Goal: Transaction & Acquisition: Purchase product/service

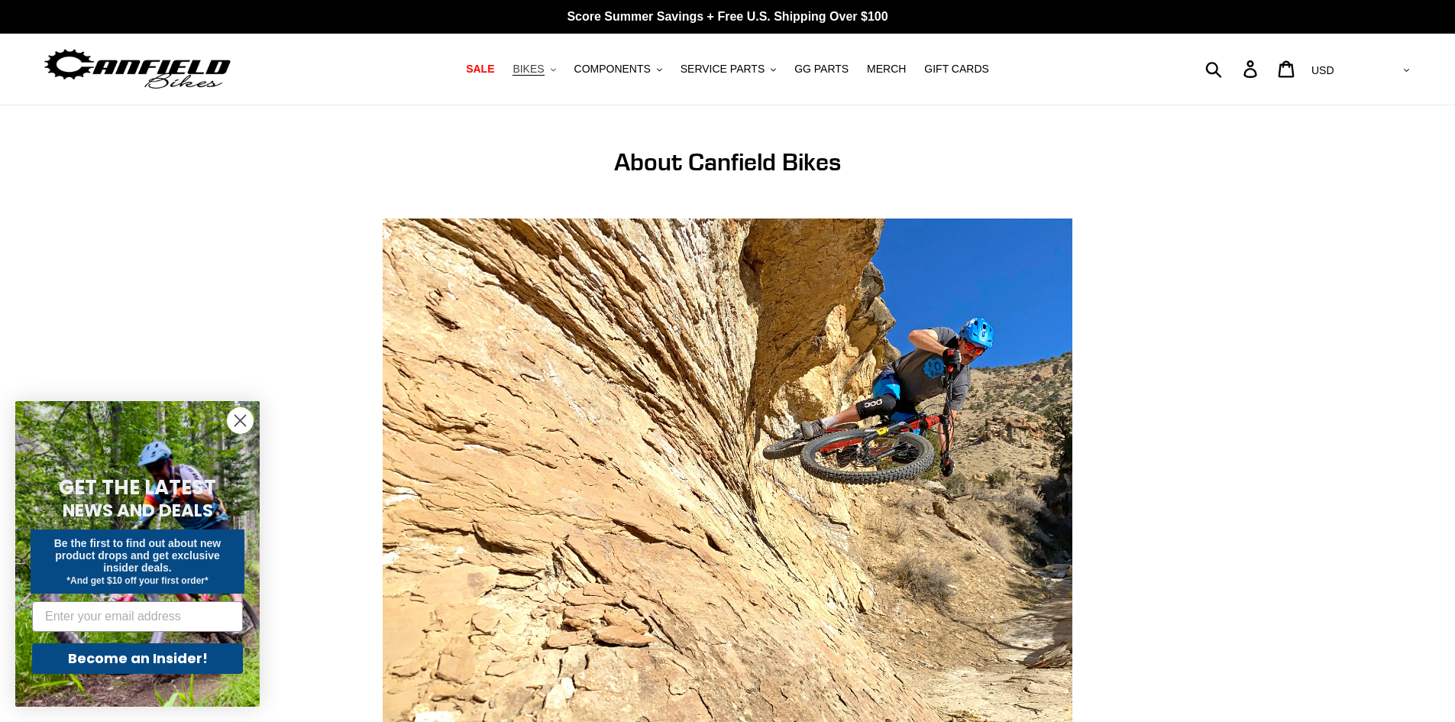
click at [559, 73] on button "BIKES .cls-1{fill:#231f20}" at bounding box center [534, 69] width 58 height 21
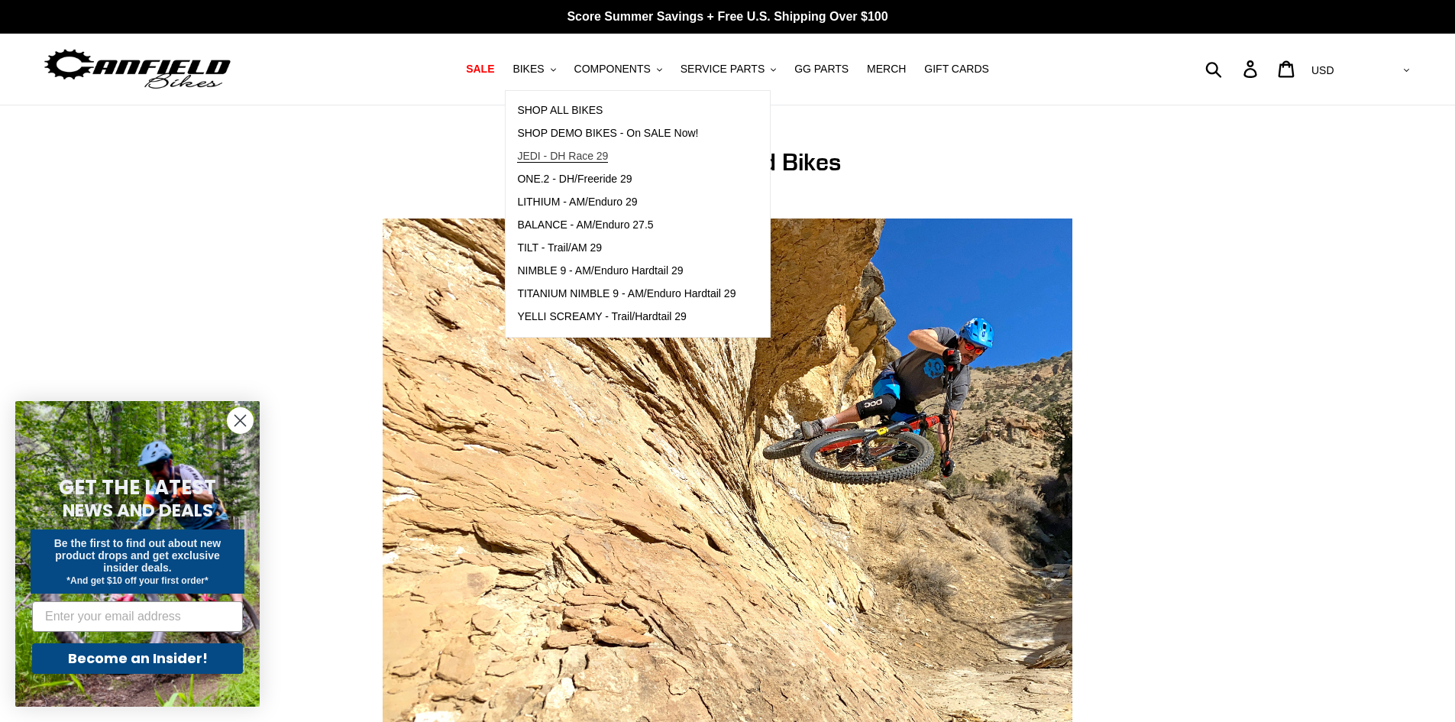
click at [575, 157] on span "JEDI - DH Race 29" at bounding box center [562, 156] width 91 height 13
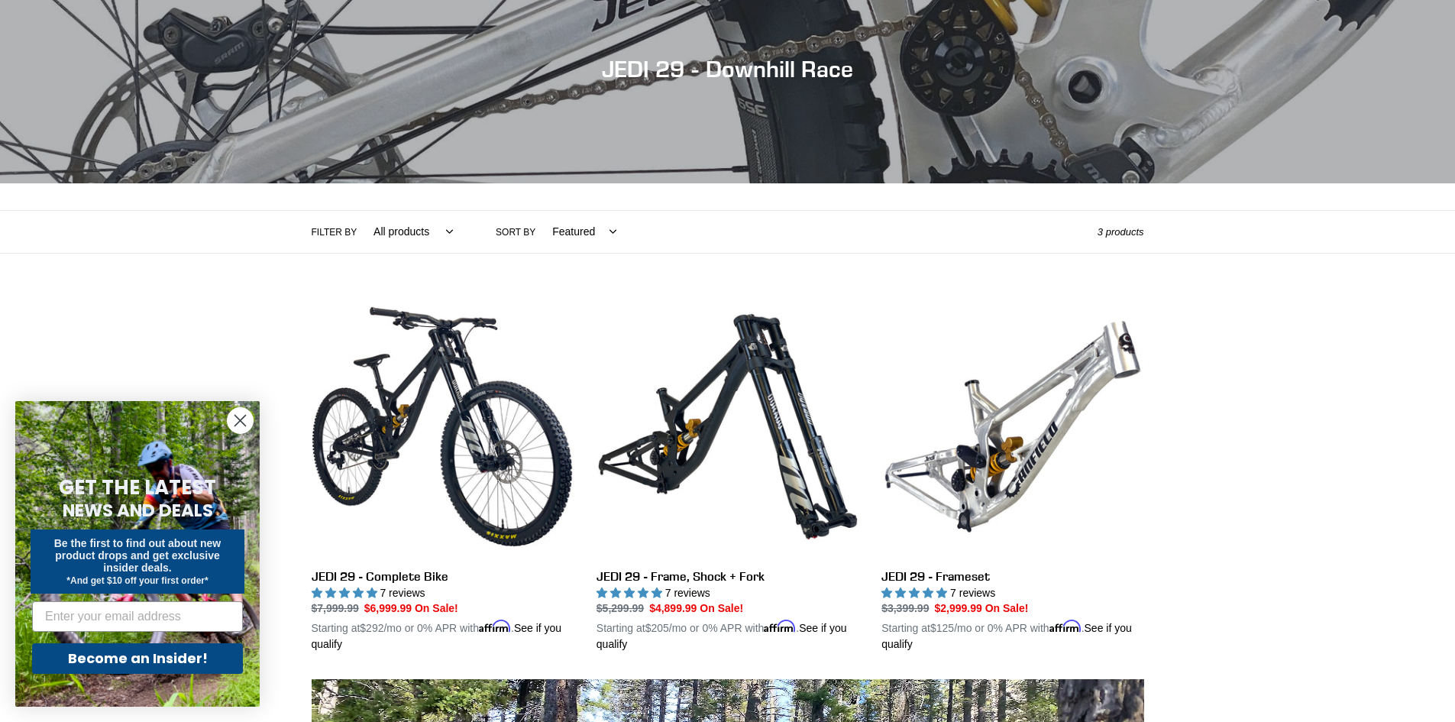
scroll to position [153, 0]
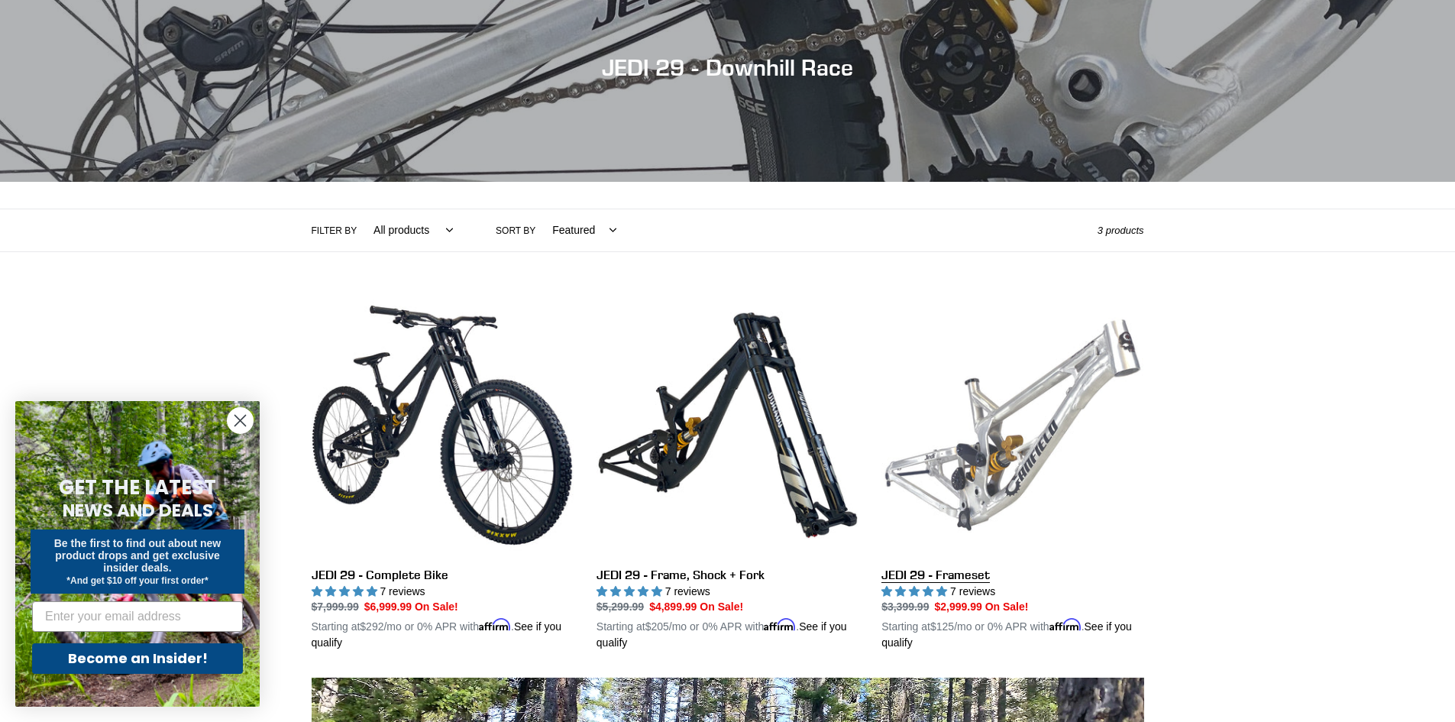
click at [992, 484] on link "JEDI 29 - Frameset" at bounding box center [1013, 473] width 262 height 358
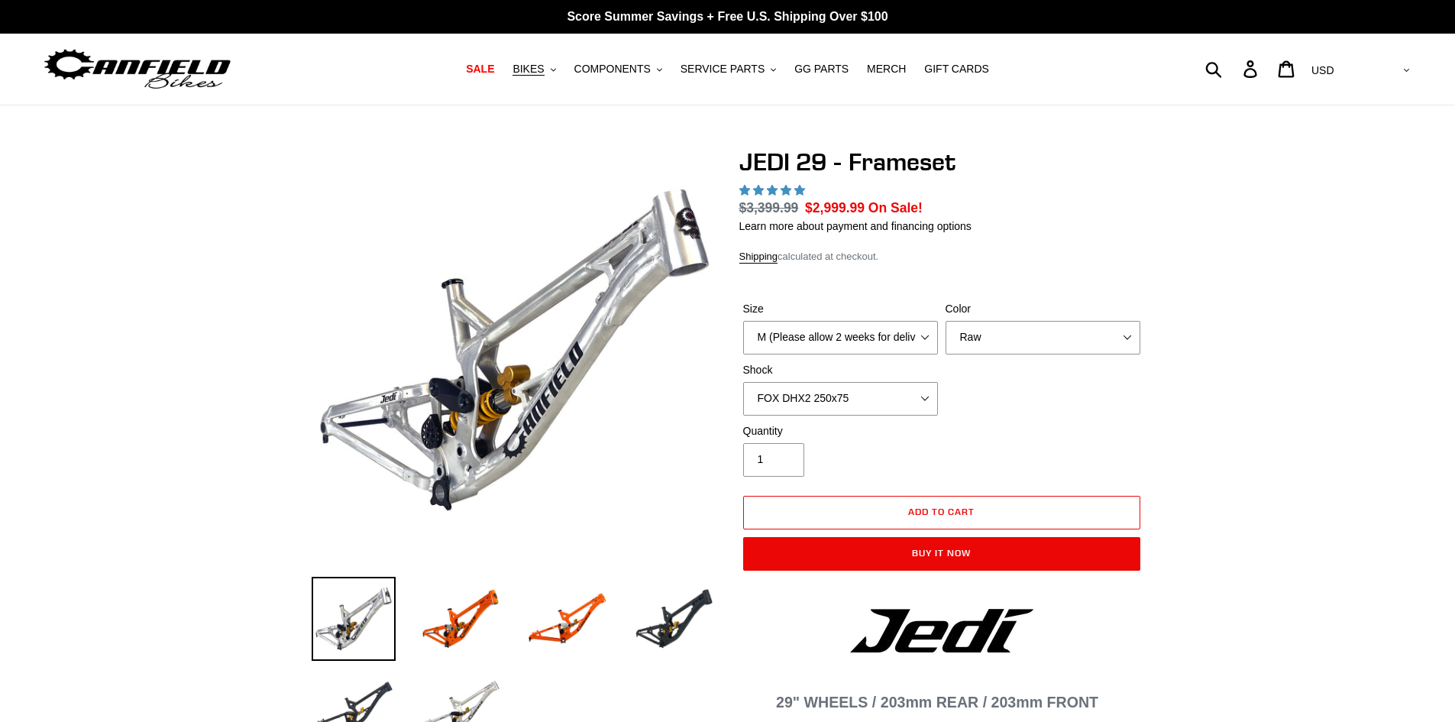
select select "highest-rating"
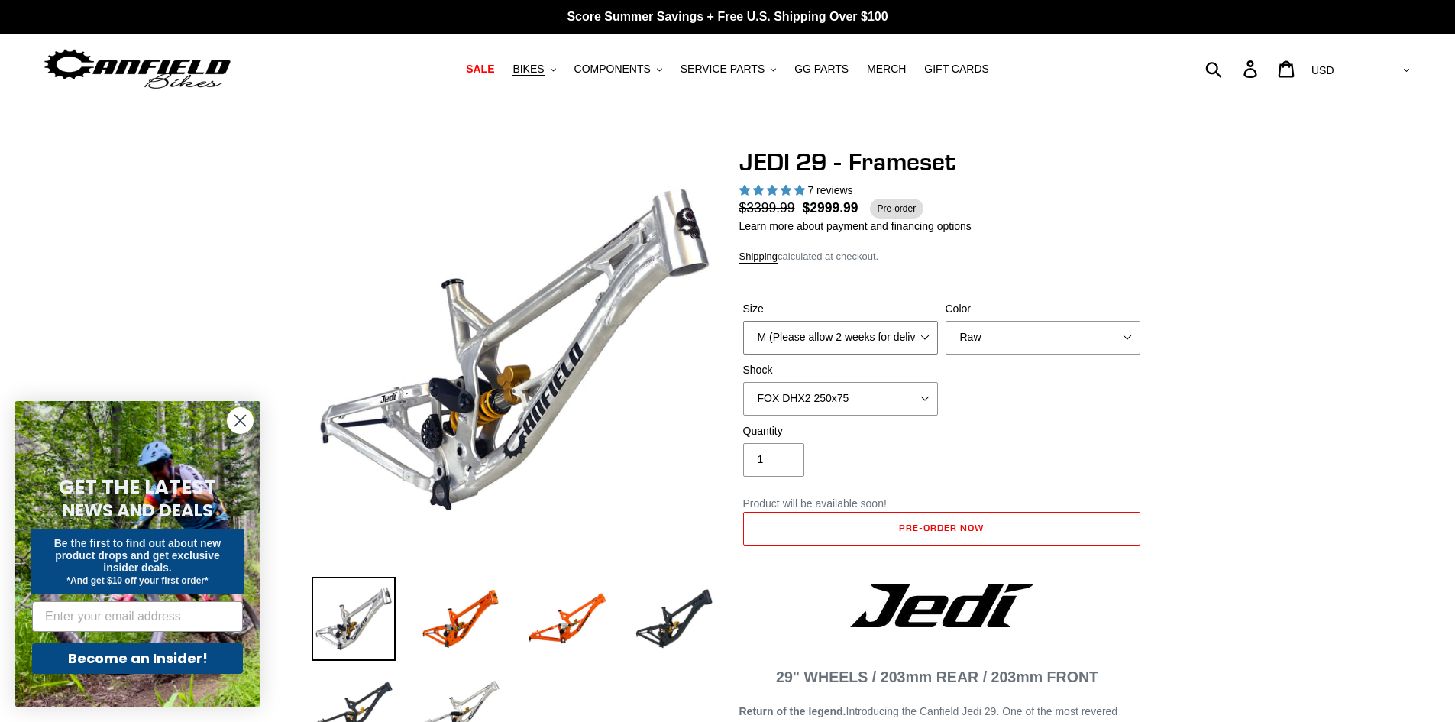
click at [925, 341] on select "M (Please allow 2 weeks for delivery) L (Please allow 2 weeks for delivery) XL" at bounding box center [840, 338] width 195 height 34
select select "XL"
click at [743, 321] on select "M (Please allow 2 weeks for delivery) L (Please allow 2 weeks for delivery) XL" at bounding box center [840, 338] width 195 height 34
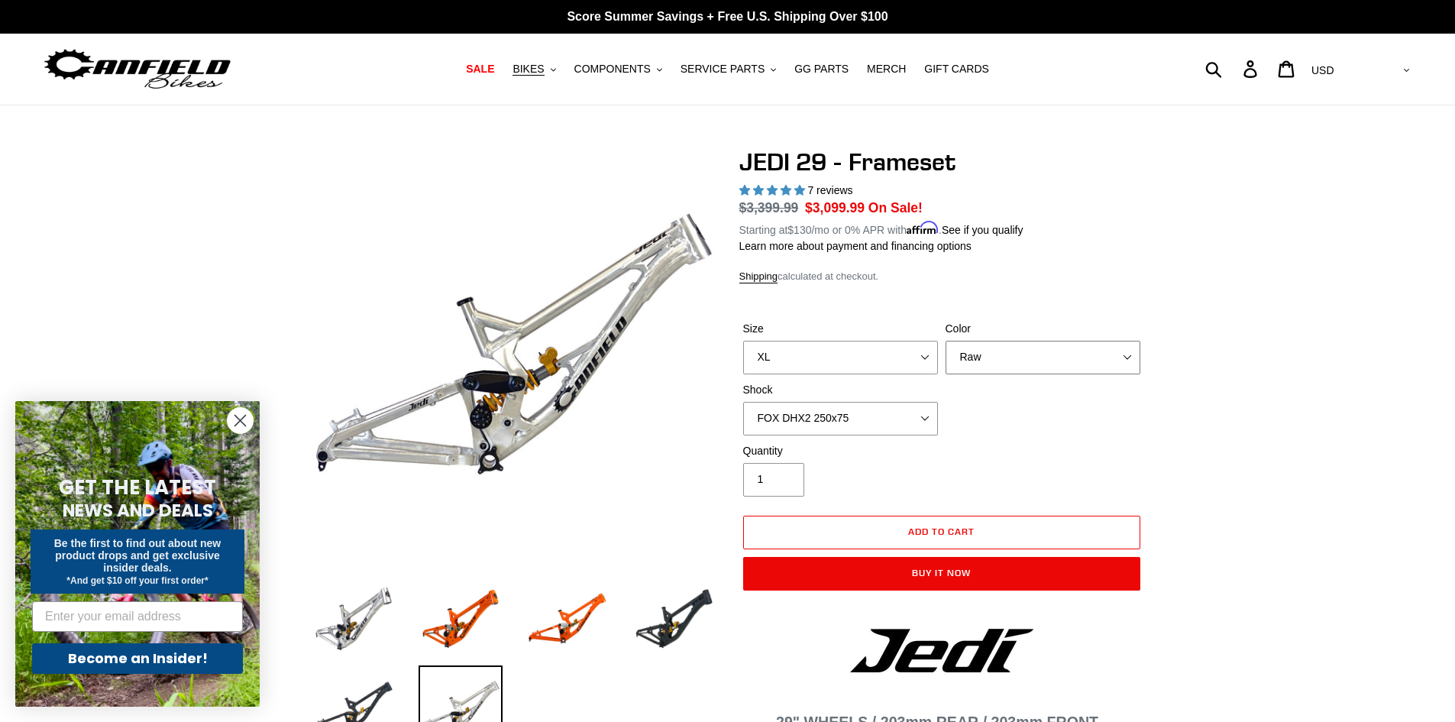
click at [1132, 358] on select "Orange Raw Stealth Black" at bounding box center [1043, 358] width 195 height 34
click at [946, 341] on select "Orange Raw Stealth Black" at bounding box center [1043, 358] width 195 height 34
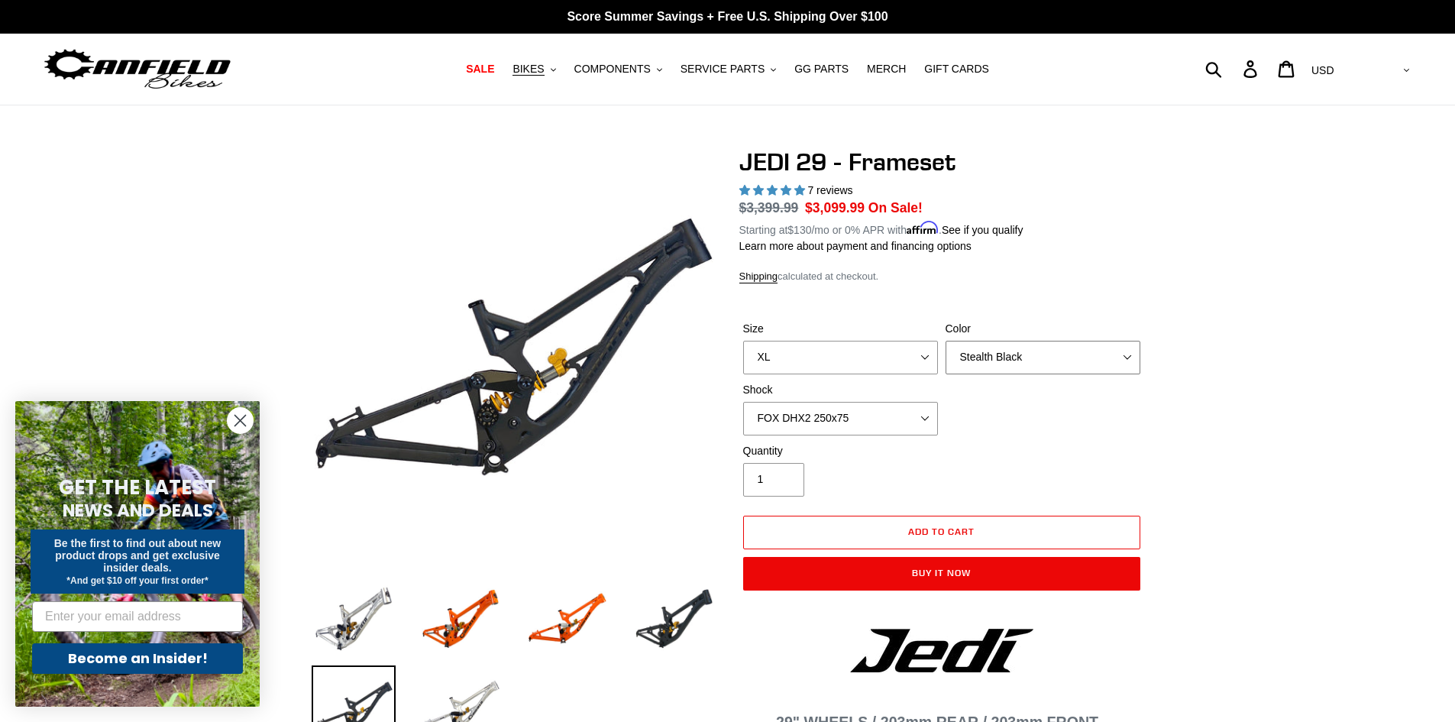
click at [1126, 355] on select "Orange Raw Stealth Black" at bounding box center [1043, 358] width 195 height 34
click at [946, 341] on select "Orange Raw Stealth Black" at bounding box center [1043, 358] width 195 height 34
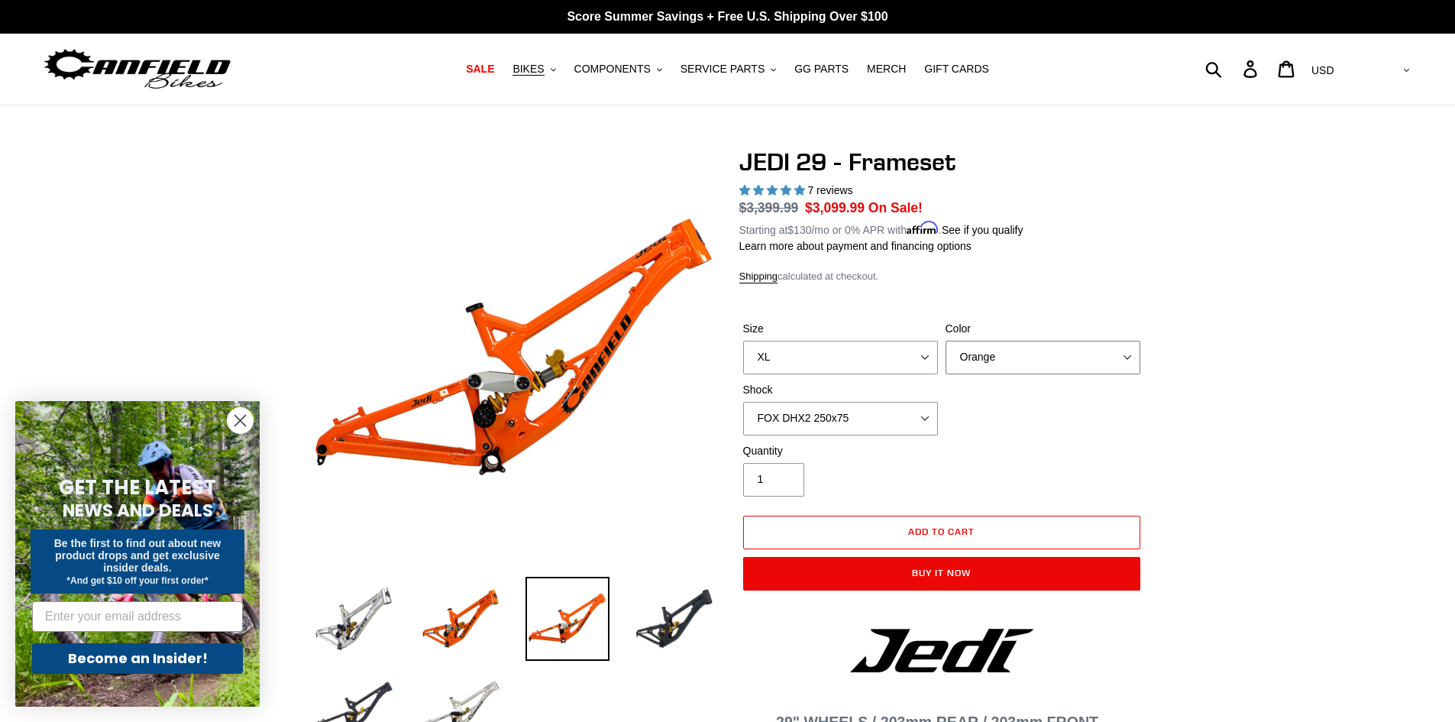
click at [1118, 358] on select "Orange Raw Stealth Black" at bounding box center [1043, 358] width 195 height 34
select select "Raw"
click at [946, 341] on select "Orange Raw Stealth Black" at bounding box center [1043, 358] width 195 height 34
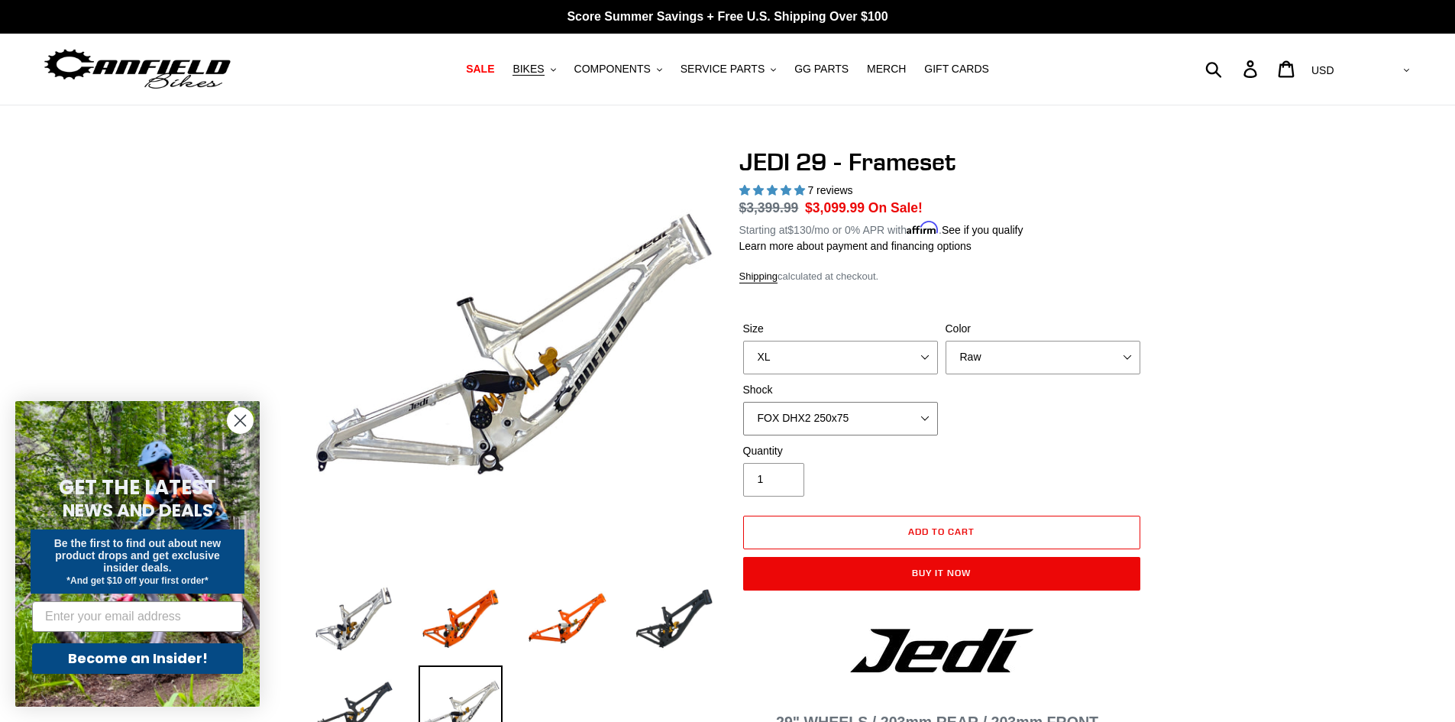
click at [929, 415] on select "No Shock FOX DHX2 250x75 RockShox Vivid Ultimate DH 250x75 EXT e-Storia LOX V3" at bounding box center [840, 419] width 195 height 34
select select "RockShox Vivid Ultimate DH 250x75"
click at [743, 402] on select "No Shock FOX DHX2 250x75 RockShox Vivid Ultimate DH 250x75 EXT e-Storia LOX V3" at bounding box center [840, 419] width 195 height 34
click at [921, 422] on select "No Shock FOX DHX2 250x75 RockShox Vivid Ultimate DH 250x75 EXT e-Storia LOX V3" at bounding box center [840, 419] width 195 height 34
click at [1061, 403] on div "Size M (Please allow 2 weeks for delivery) L (Please allow 2 weeks for delivery…" at bounding box center [942, 382] width 405 height 122
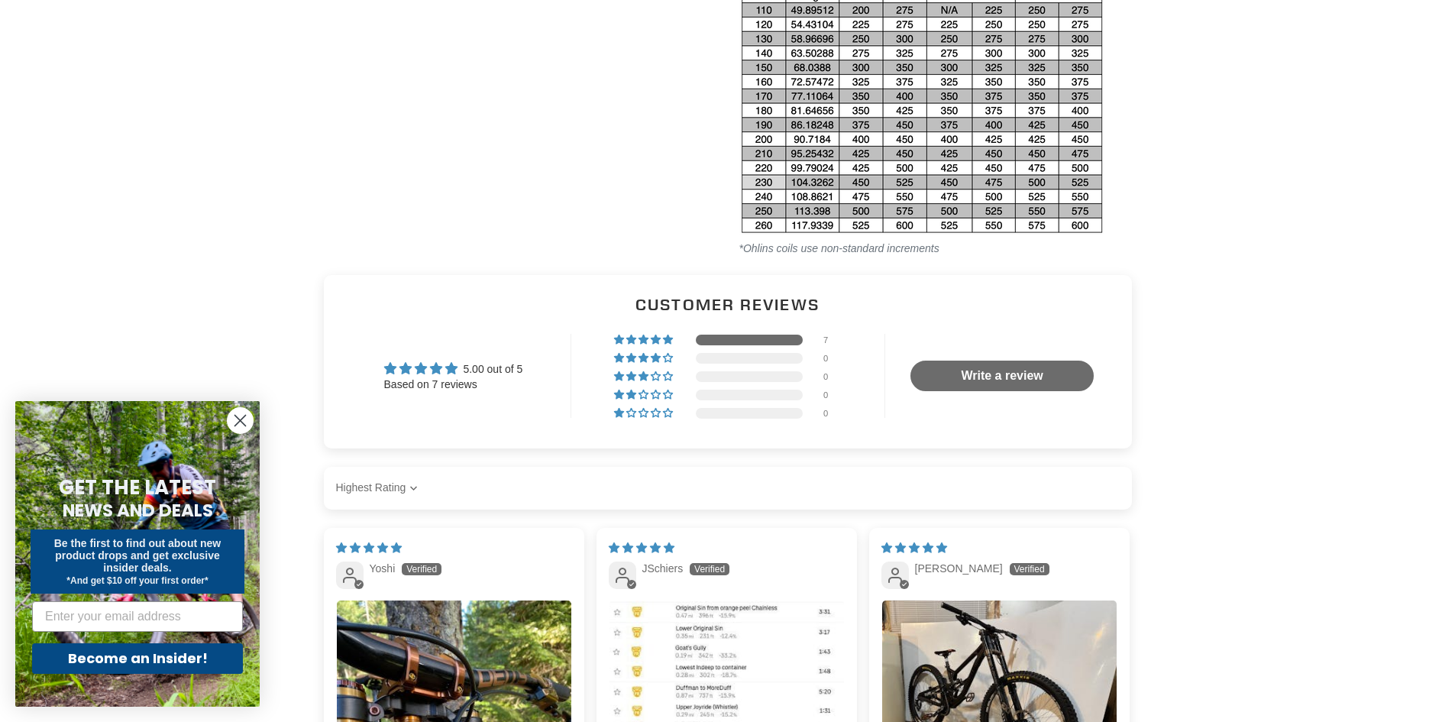
scroll to position [2445, 0]
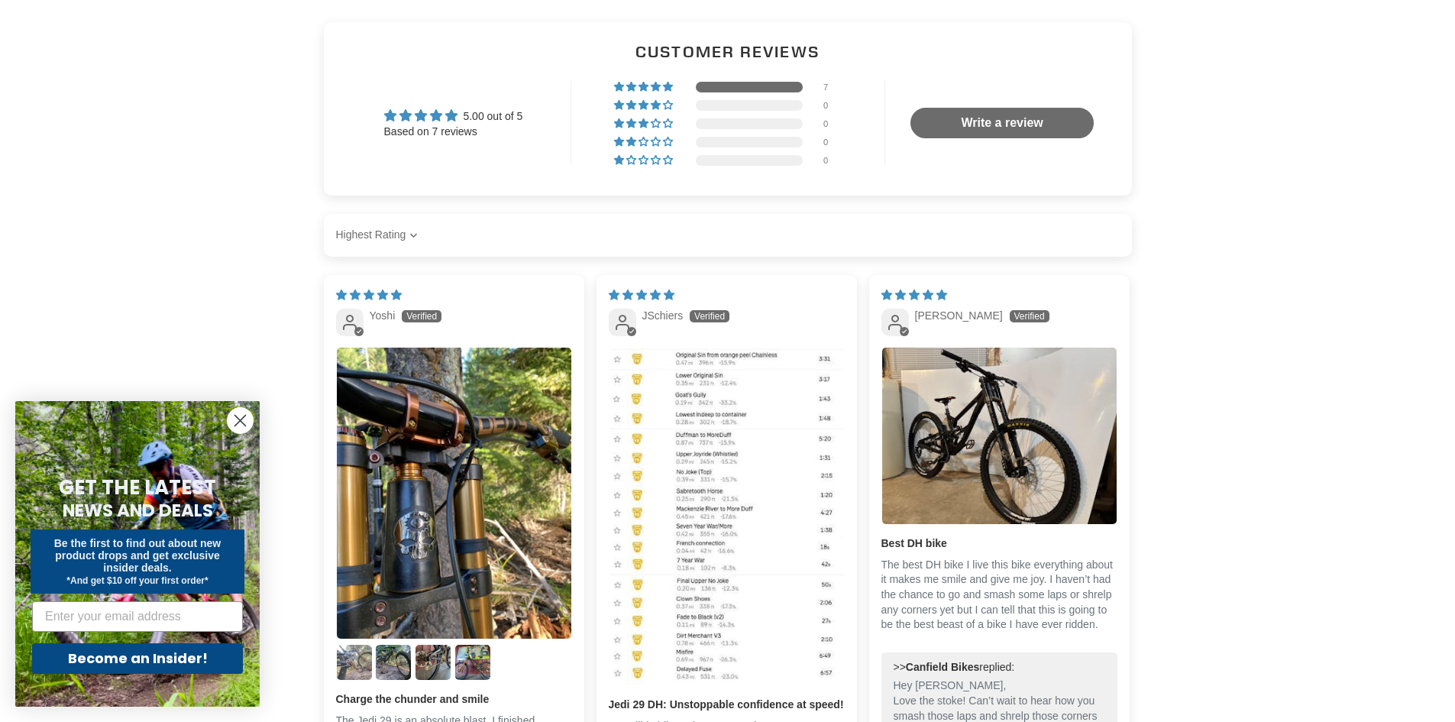
click at [351, 655] on img "Link to user picture 2" at bounding box center [354, 662] width 35 height 35
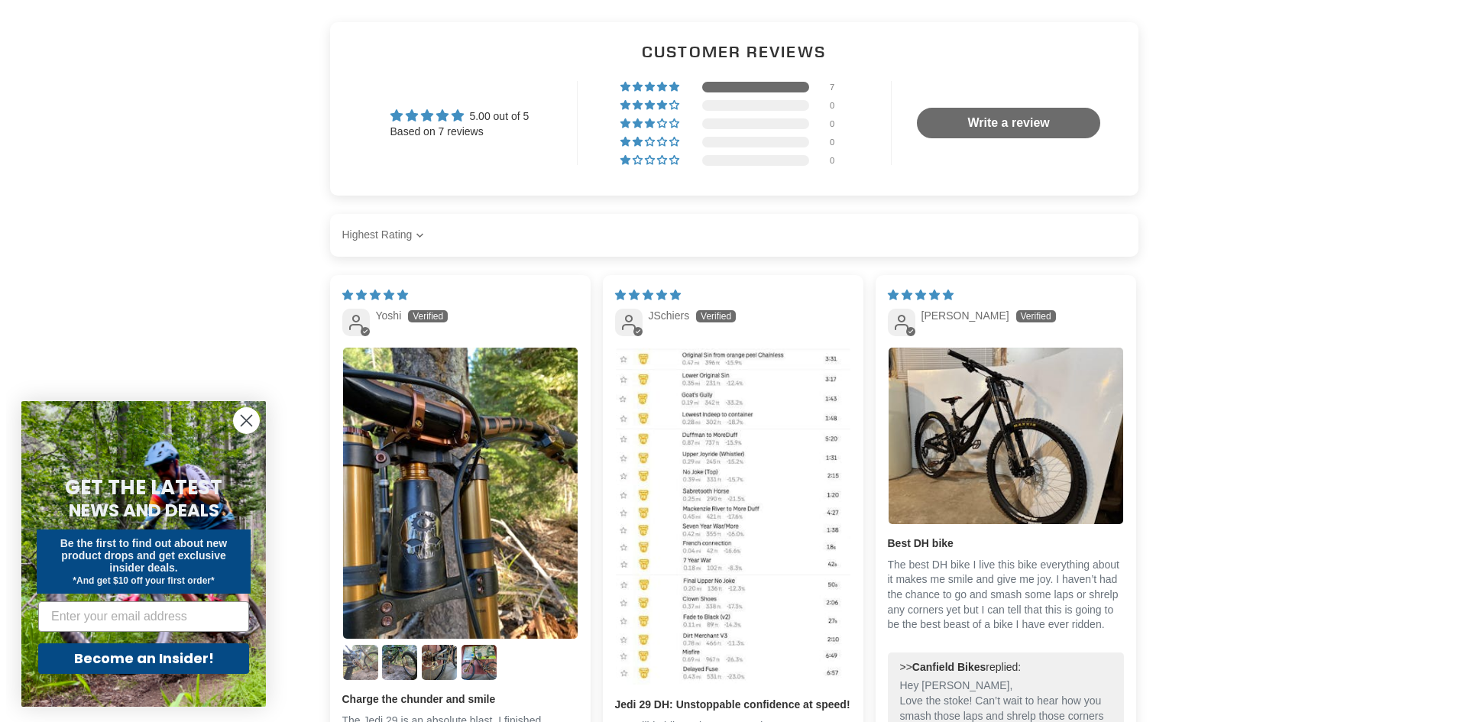
scroll to position [0, 0]
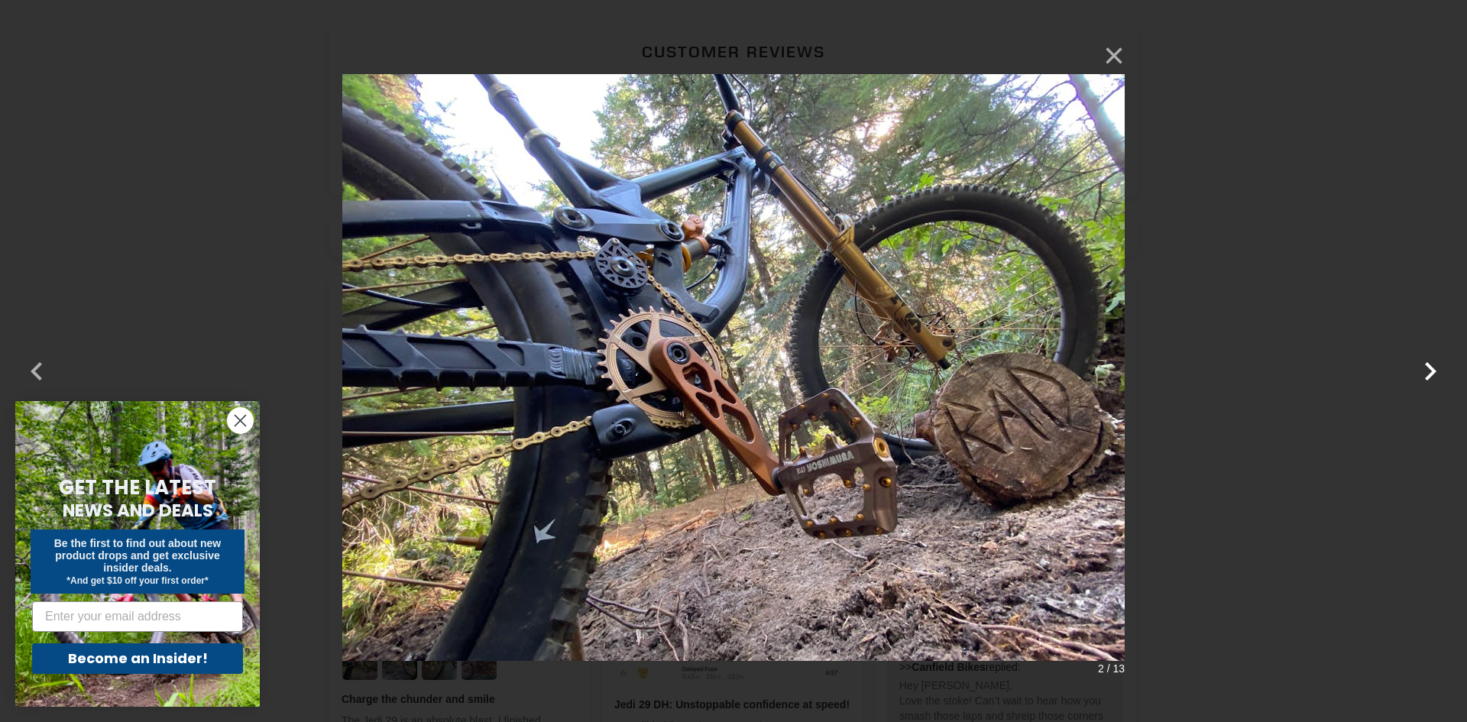
click at [1429, 372] on button "button" at bounding box center [1430, 361] width 37 height 37
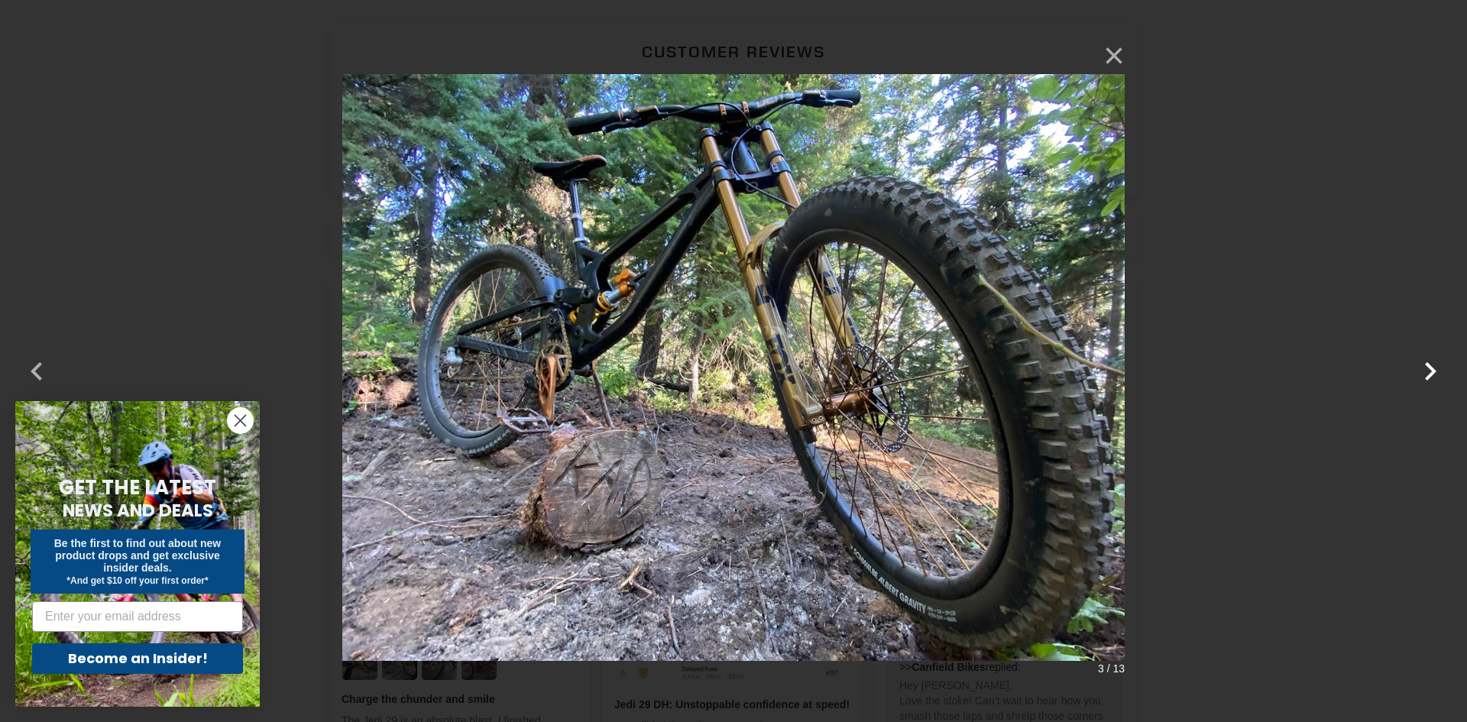
click at [1429, 372] on button "button" at bounding box center [1430, 361] width 37 height 37
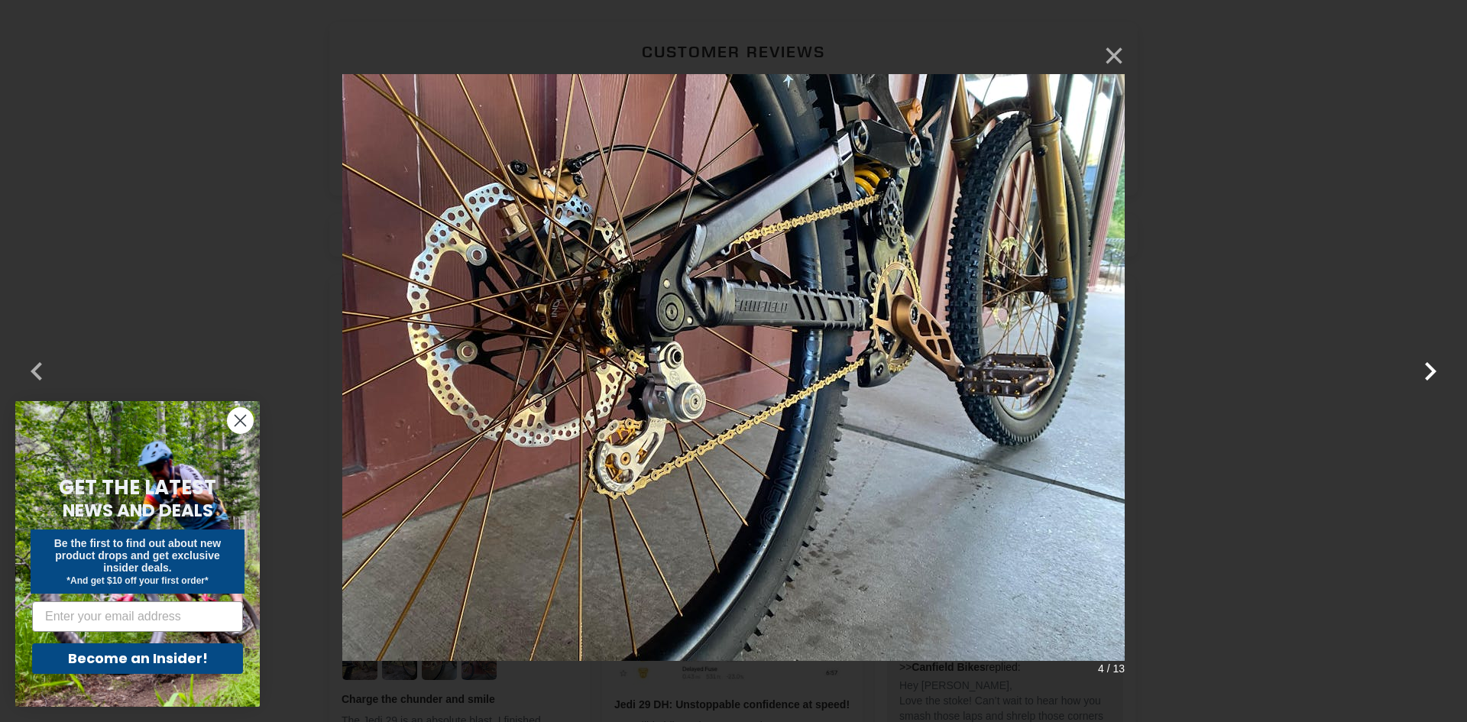
click at [1429, 372] on button "button" at bounding box center [1430, 361] width 37 height 37
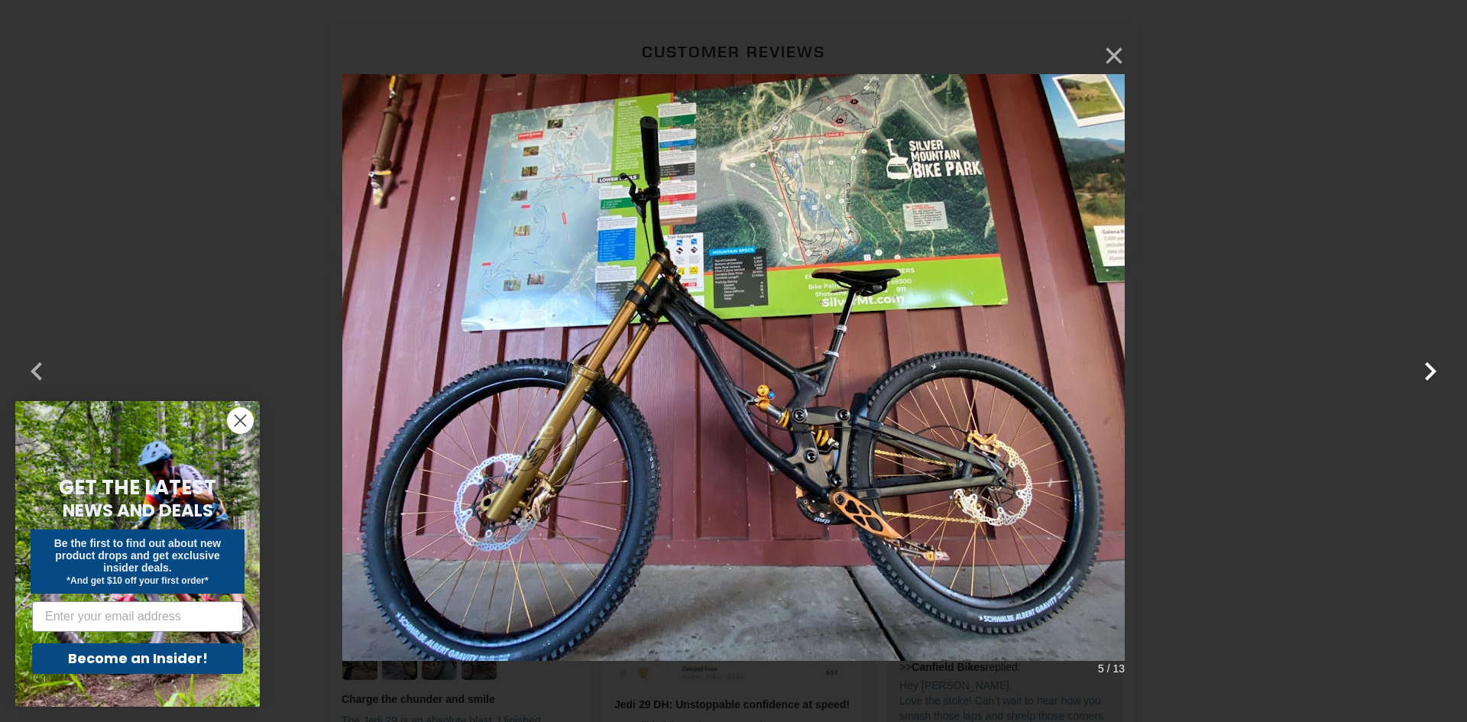
click at [1429, 372] on button "button" at bounding box center [1430, 361] width 37 height 37
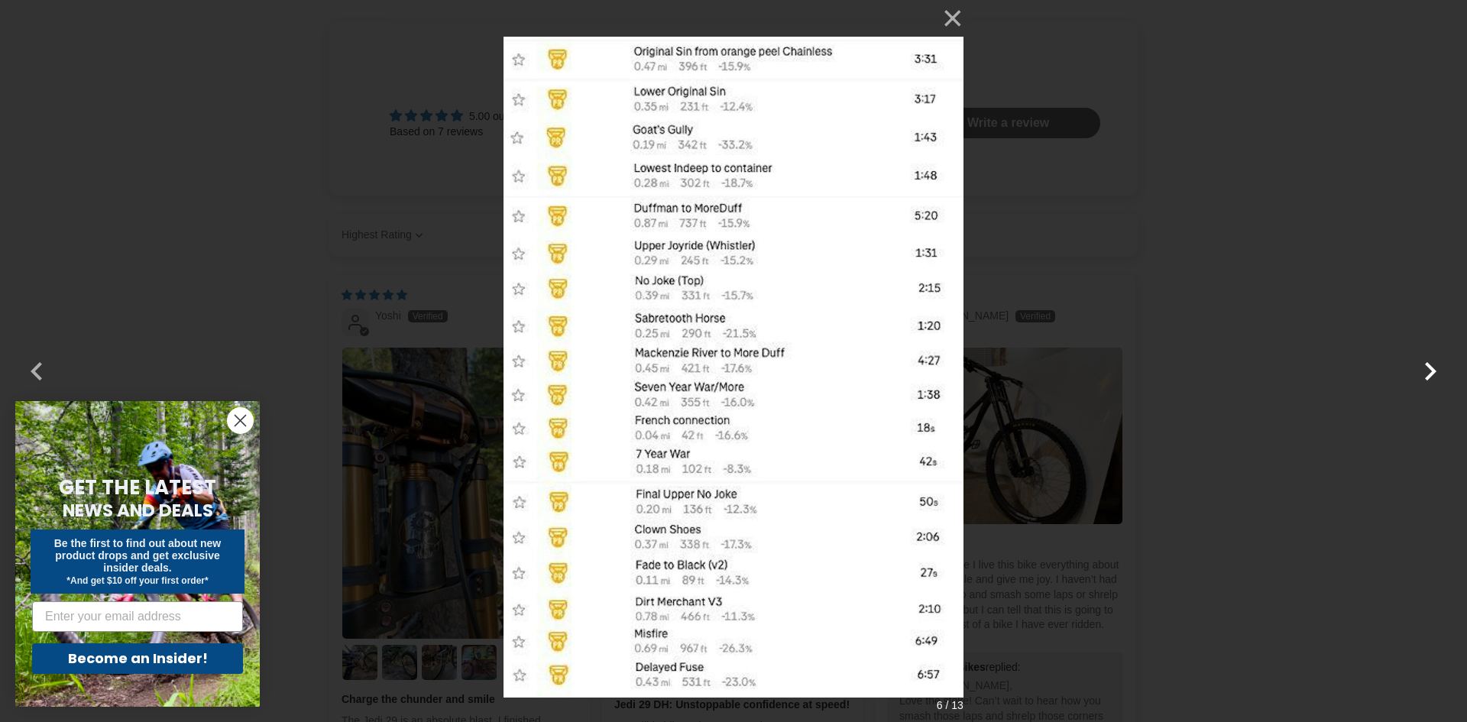
click at [1429, 372] on button "button" at bounding box center [1430, 361] width 37 height 37
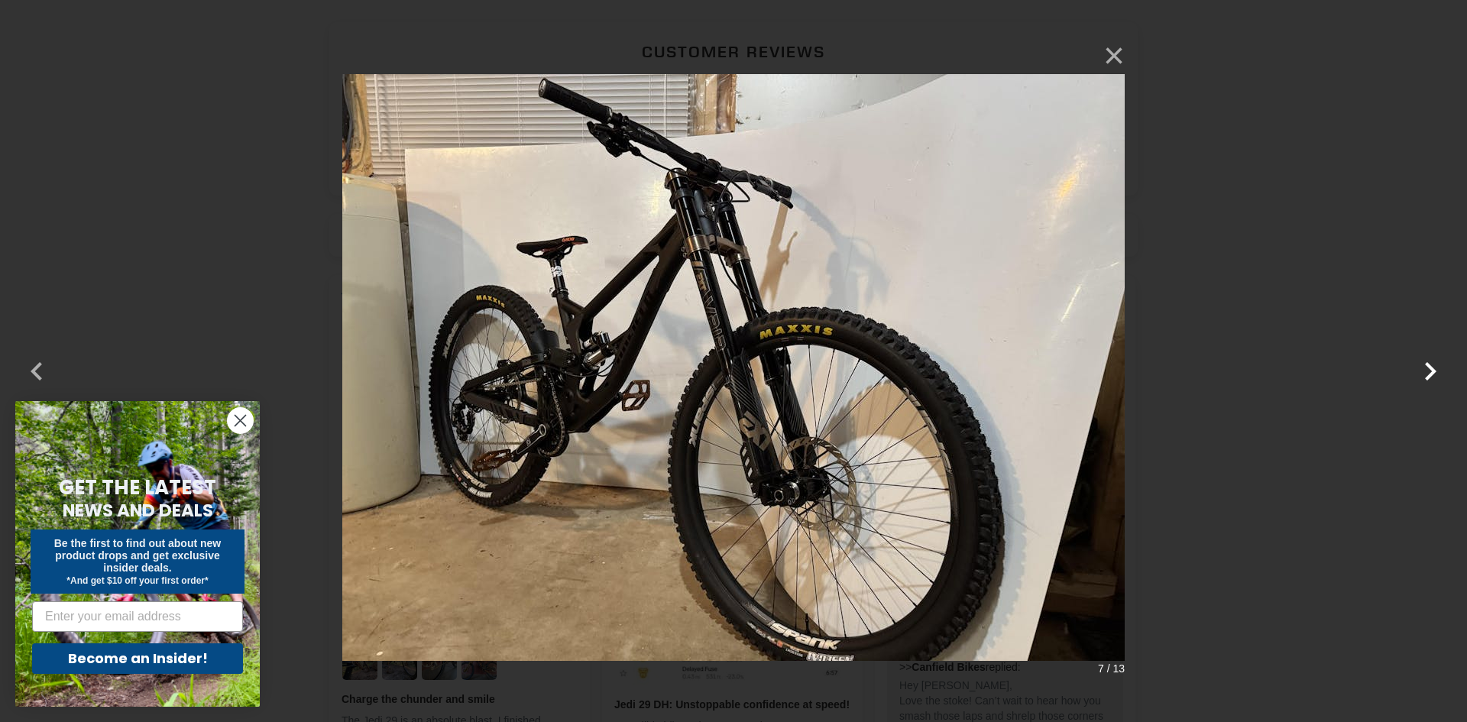
click at [1429, 372] on button "button" at bounding box center [1430, 361] width 37 height 37
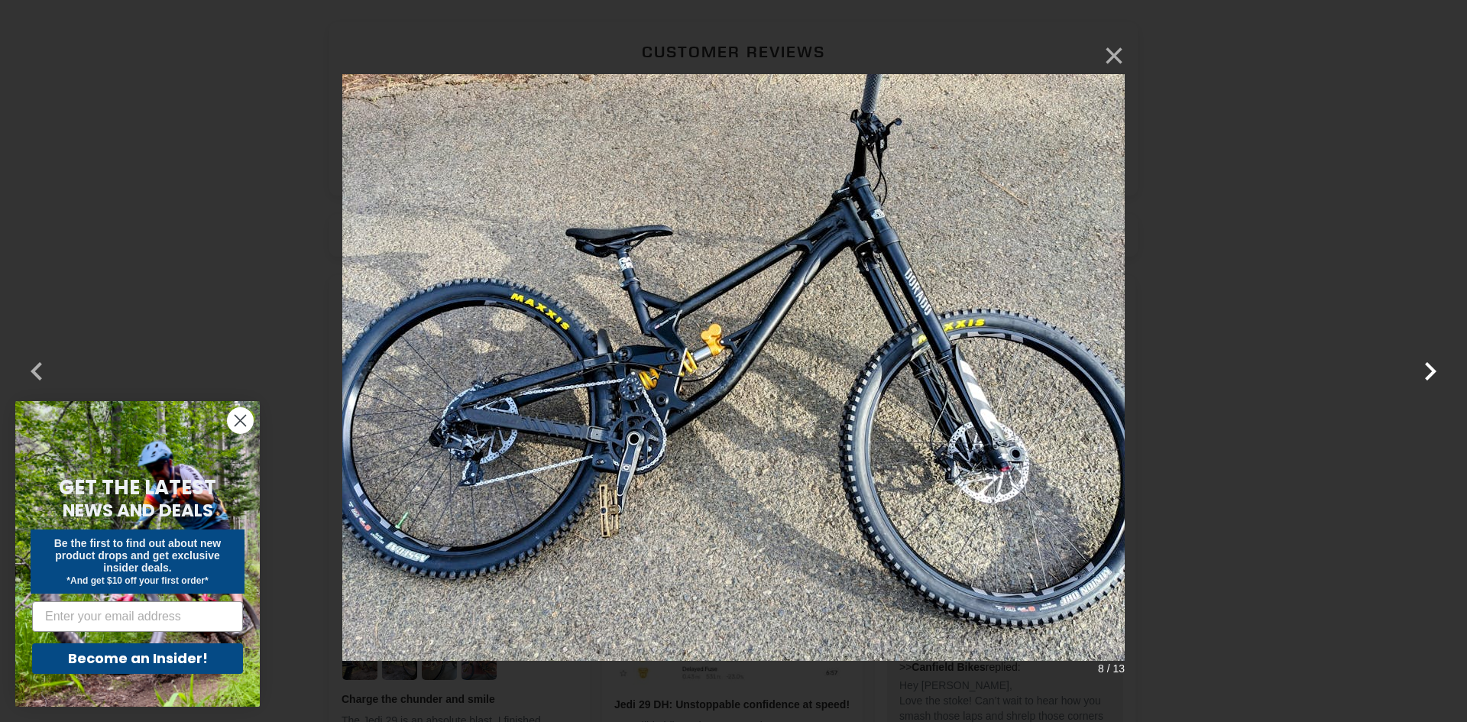
click at [1429, 372] on button "button" at bounding box center [1430, 361] width 37 height 37
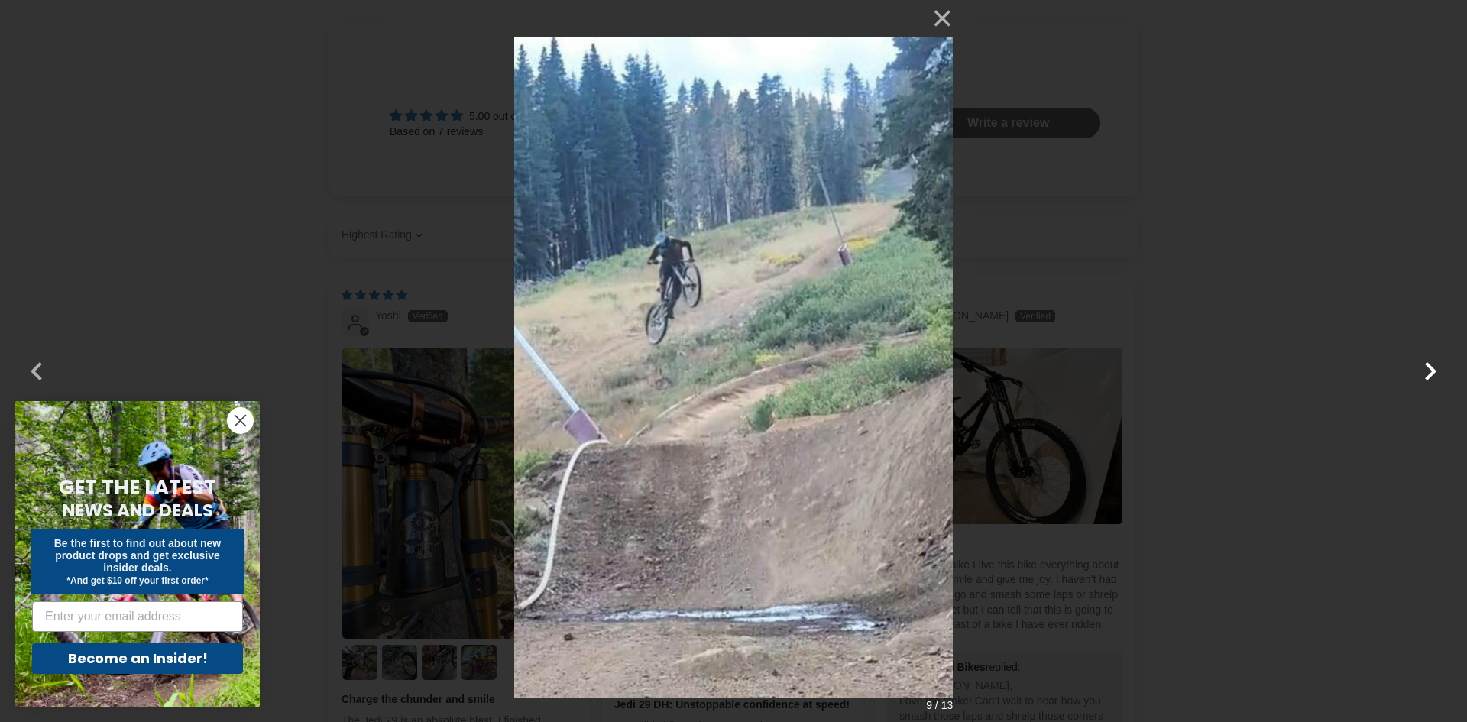
click at [1429, 372] on button "button" at bounding box center [1430, 361] width 37 height 37
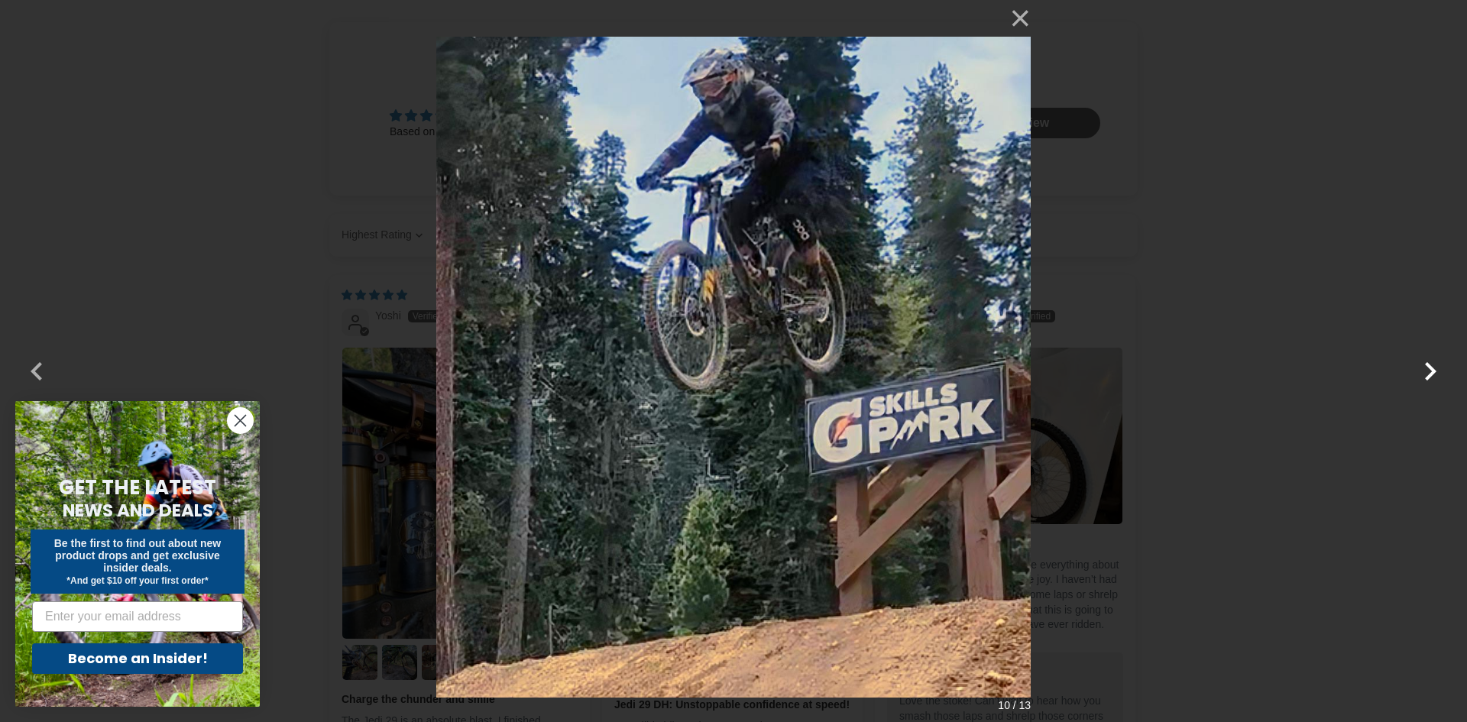
click at [1429, 372] on button "button" at bounding box center [1430, 361] width 37 height 37
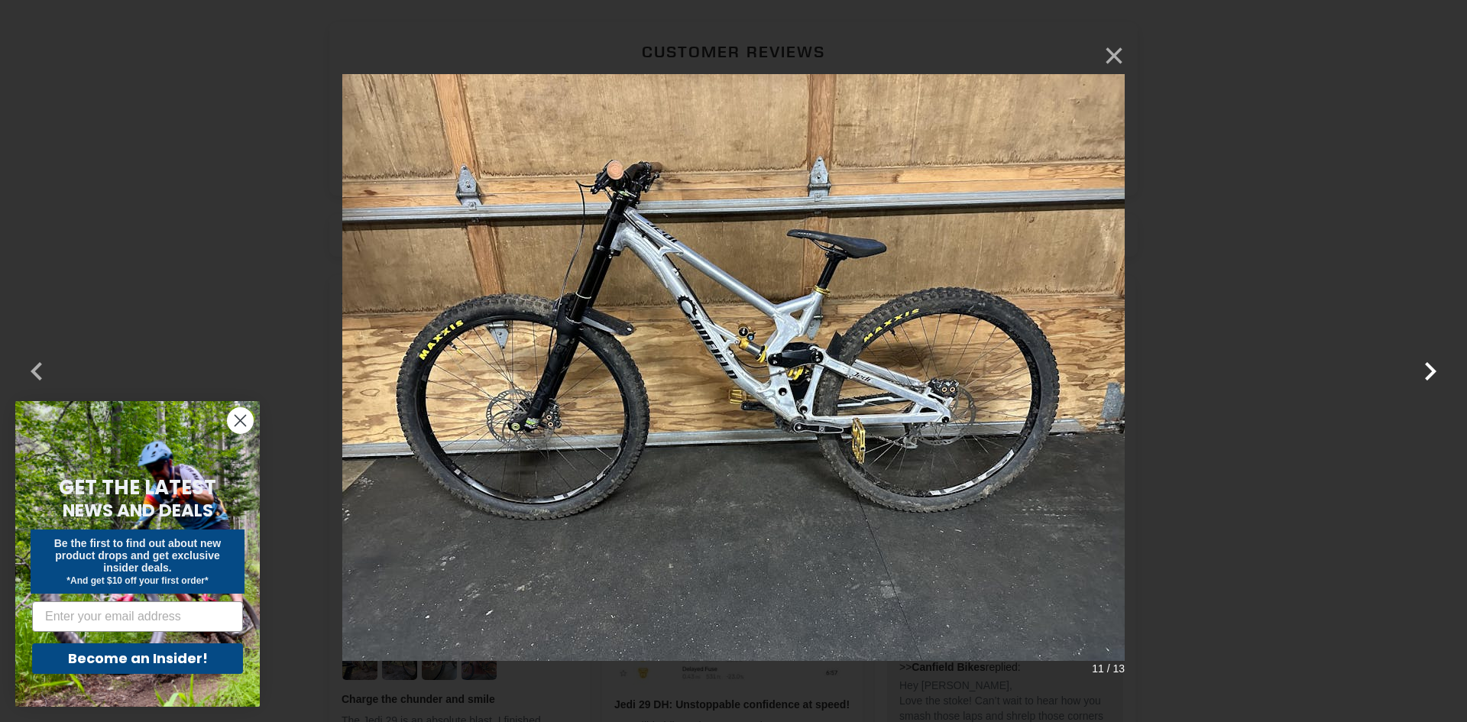
click at [1429, 372] on button "button" at bounding box center [1430, 361] width 37 height 37
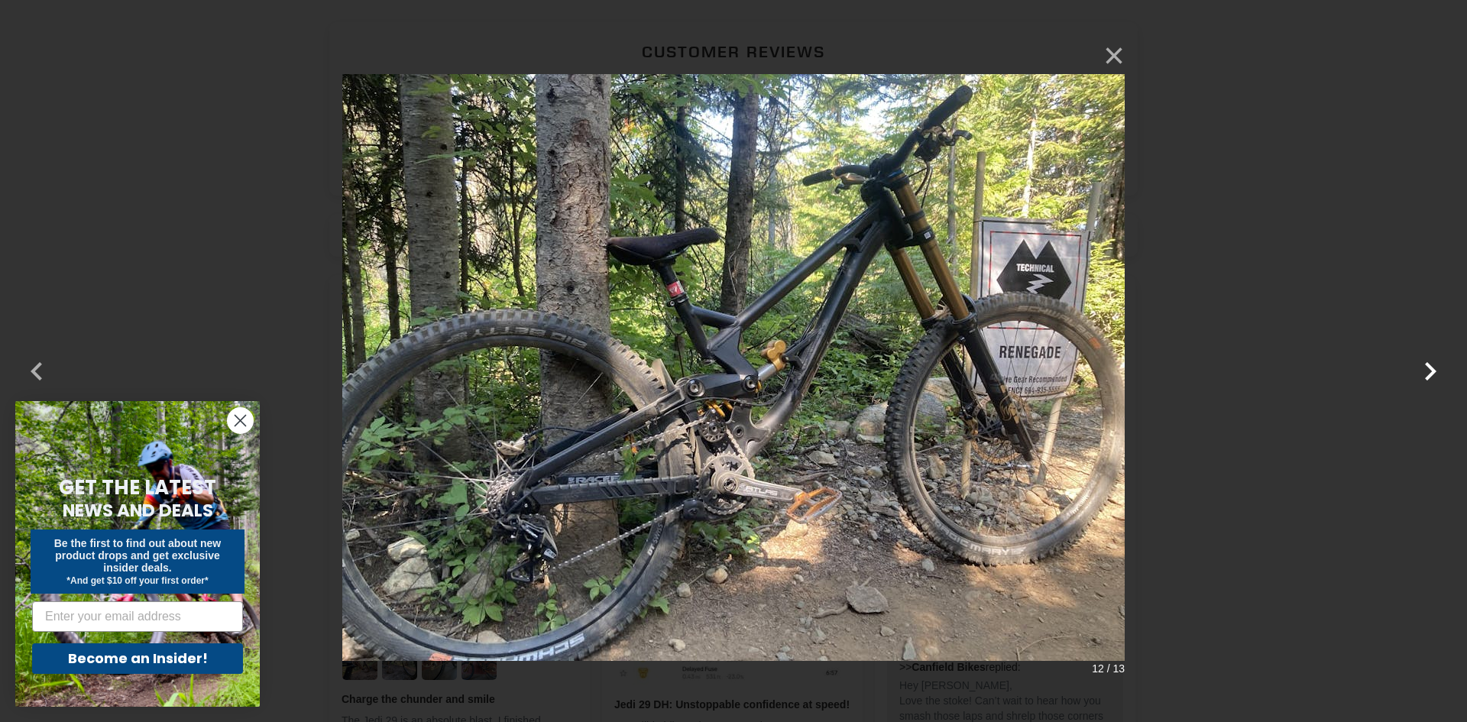
click at [1429, 372] on button "button" at bounding box center [1430, 361] width 37 height 37
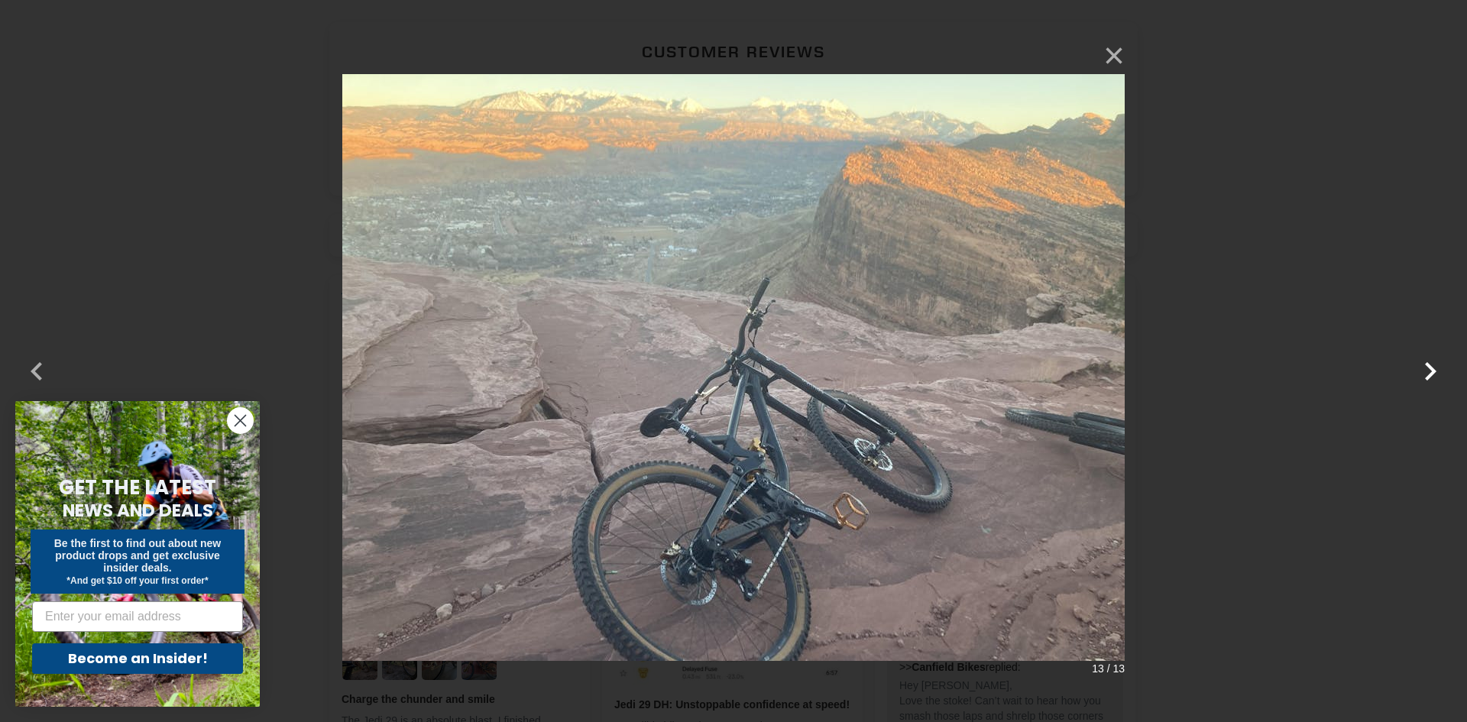
click at [1429, 372] on button "button" at bounding box center [1430, 361] width 37 height 37
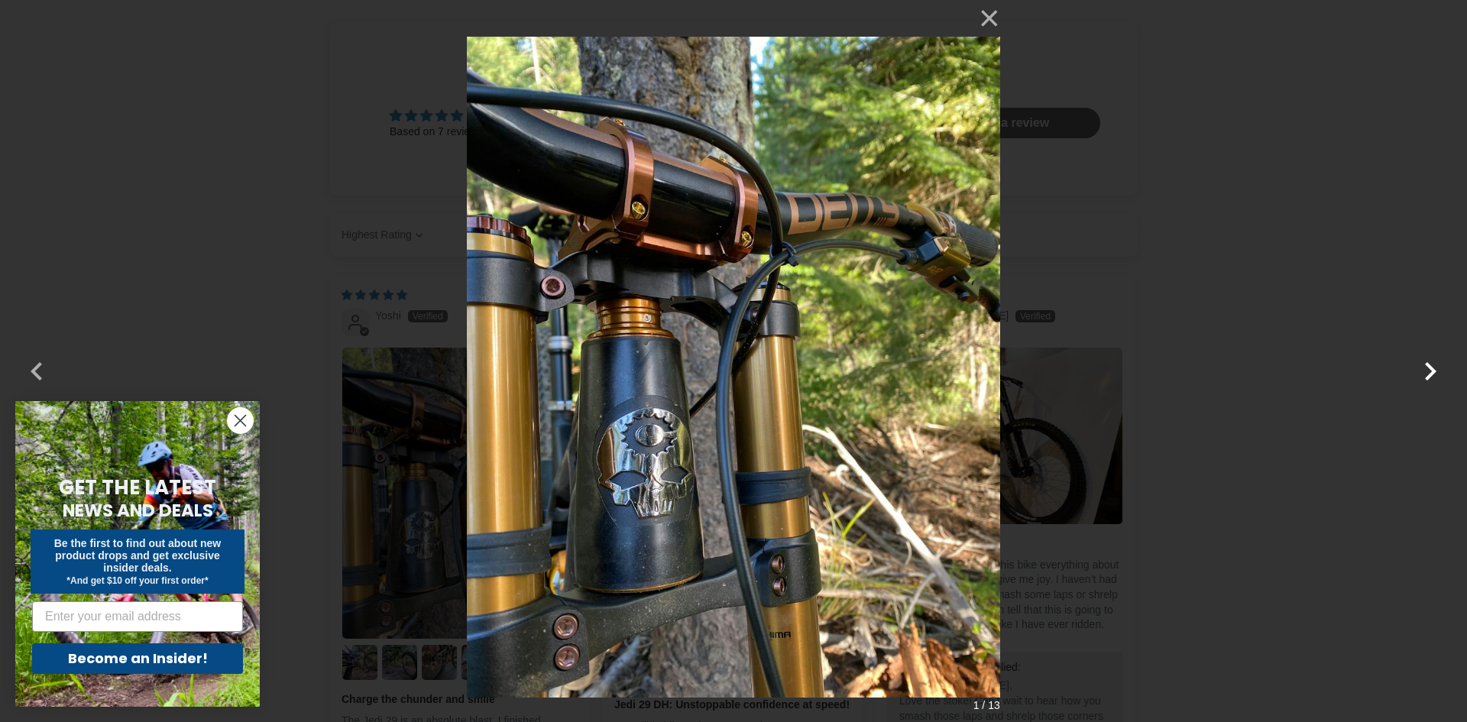
click at [1429, 372] on button "button" at bounding box center [1430, 361] width 37 height 37
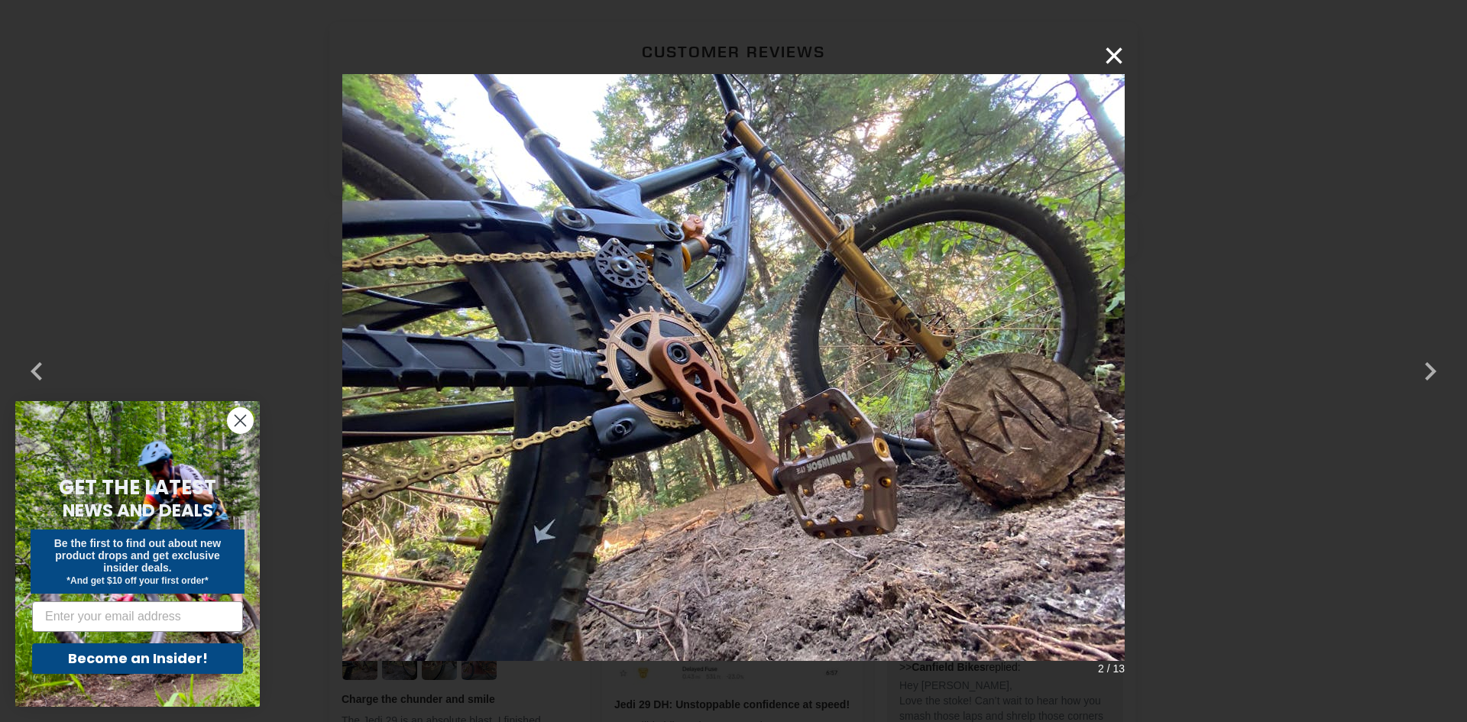
click at [1118, 54] on button "×" at bounding box center [1106, 55] width 37 height 37
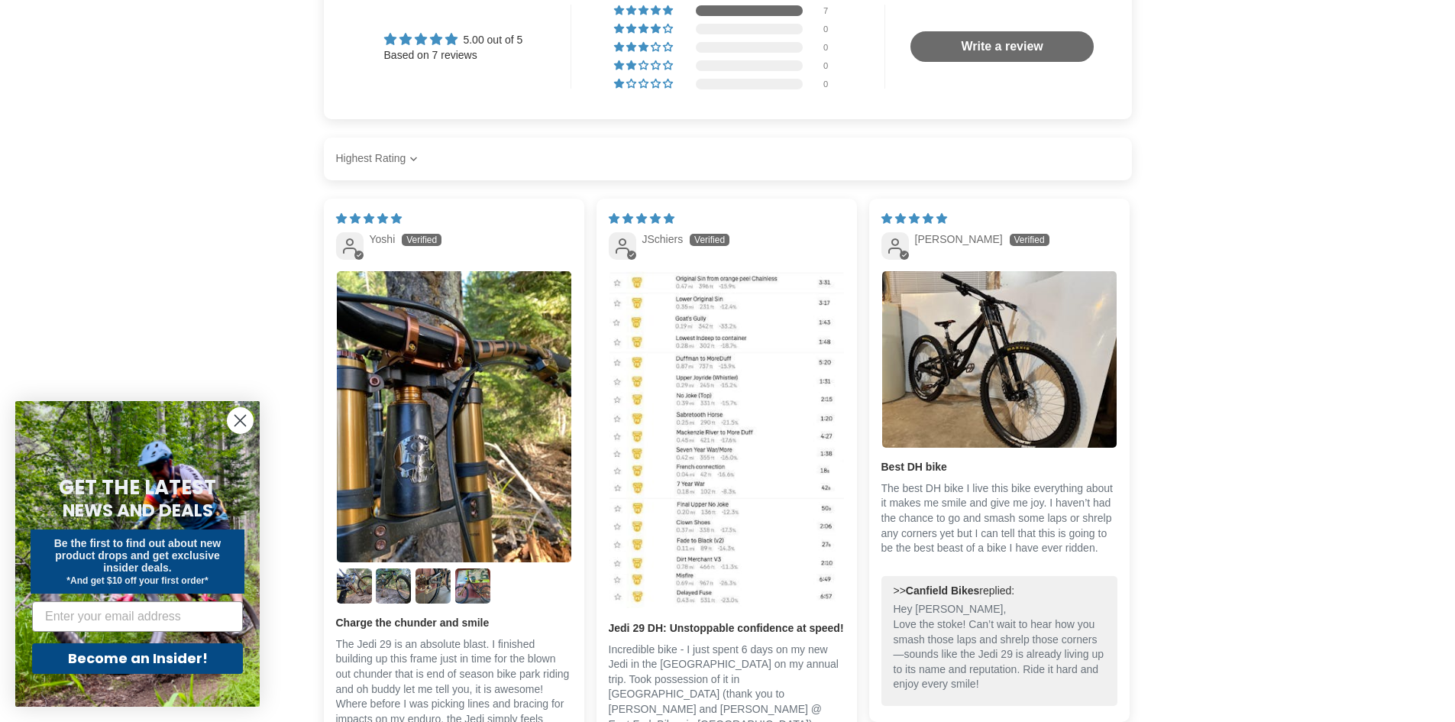
scroll to position [2063, 0]
